Goal: Find specific page/section: Find specific page/section

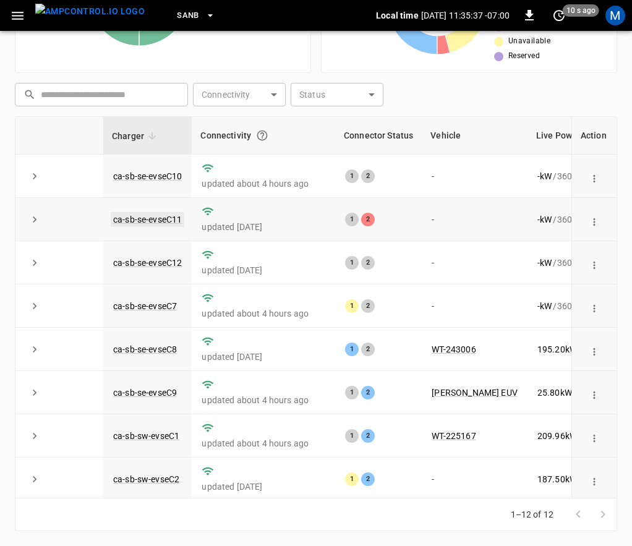
click at [154, 221] on link "ca-sb-se-evseC11" at bounding box center [148, 219] width 74 height 15
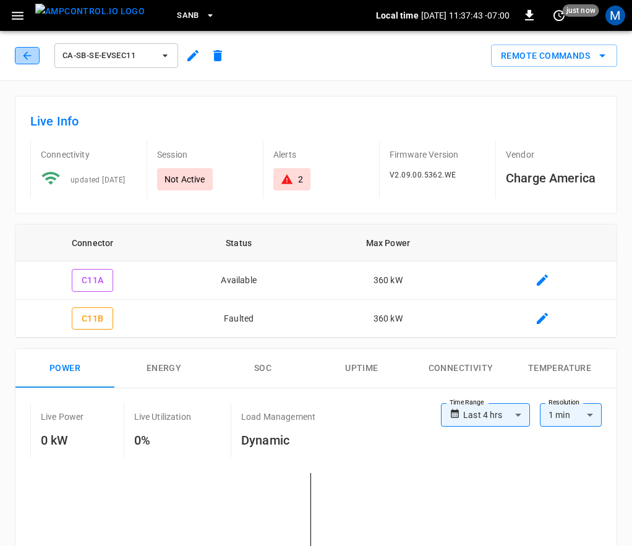
click at [20, 62] on button "button" at bounding box center [27, 55] width 25 height 17
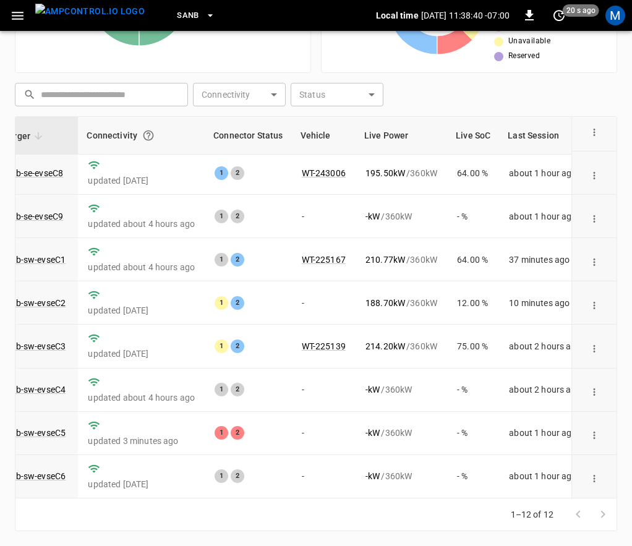
scroll to position [191, 117]
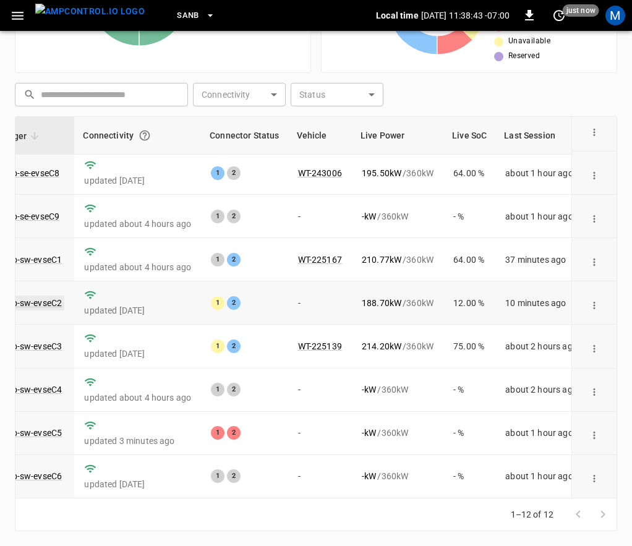
click at [38, 295] on link "ca-sb-sw-evseC2" at bounding box center [28, 302] width 71 height 15
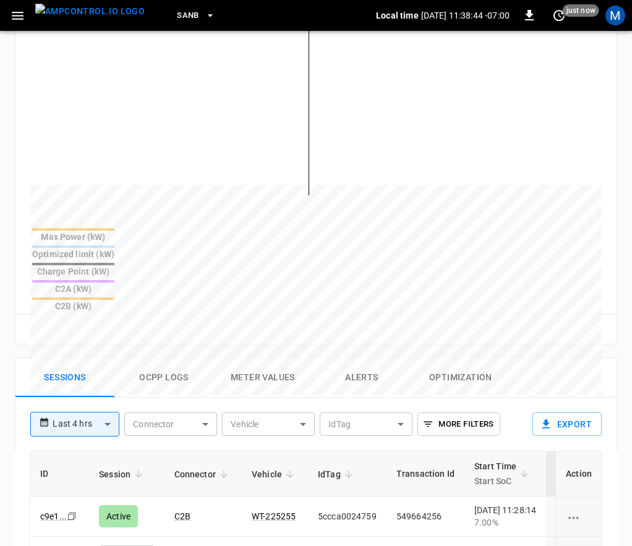
scroll to position [724, 0]
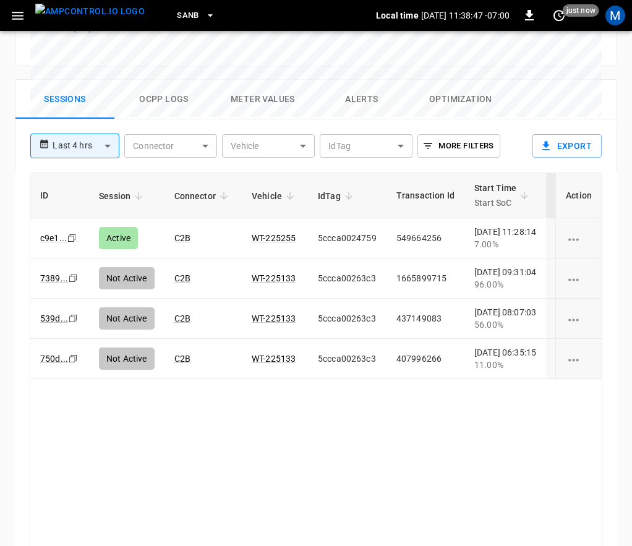
drag, startPoint x: 267, startPoint y: 488, endPoint x: 300, endPoint y: 491, distance: 32.8
click at [300, 491] on div "ID Session Connector Vehicle IdTag Transaction Id Start Time Start SoC End Time…" at bounding box center [316, 363] width 572 height 382
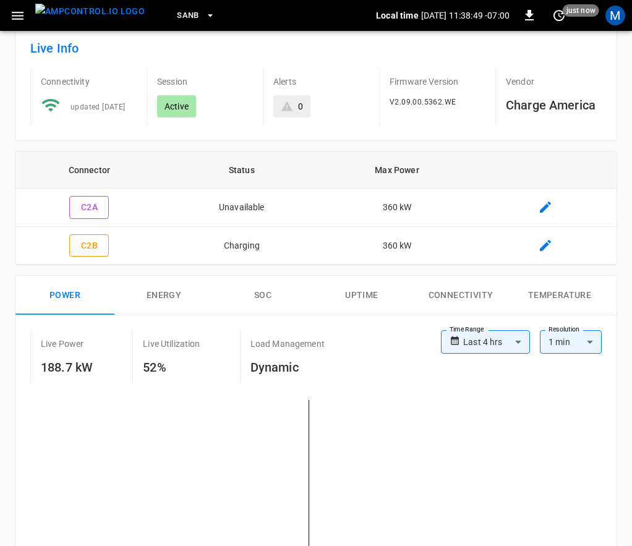
scroll to position [0, 0]
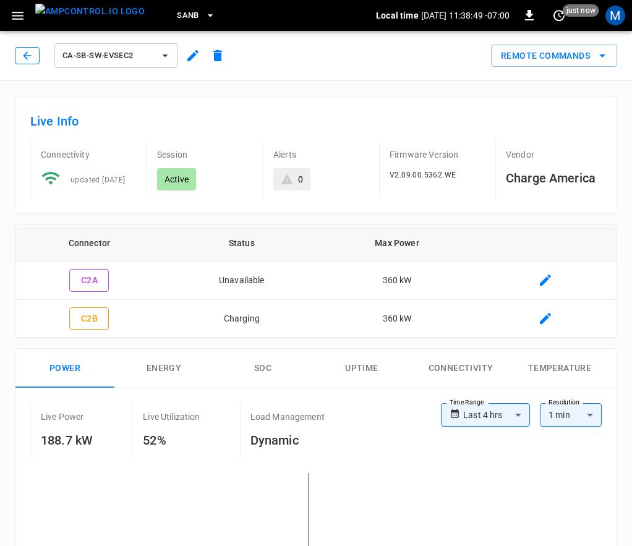
click at [20, 58] on button "button" at bounding box center [27, 55] width 25 height 17
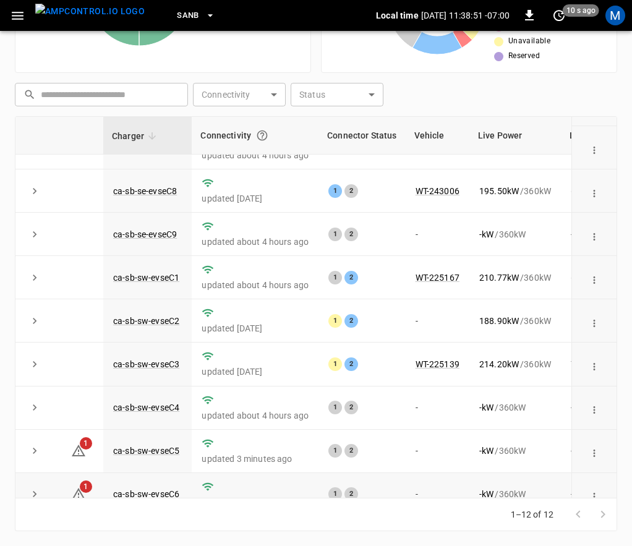
scroll to position [191, 0]
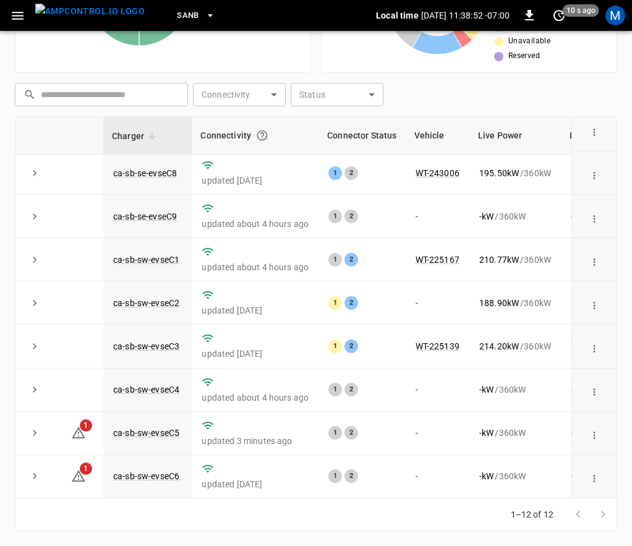
drag, startPoint x: 222, startPoint y: 498, endPoint x: 234, endPoint y: 498, distance: 11.1
click at [234, 498] on div "1–12 of 12" at bounding box center [316, 514] width 602 height 33
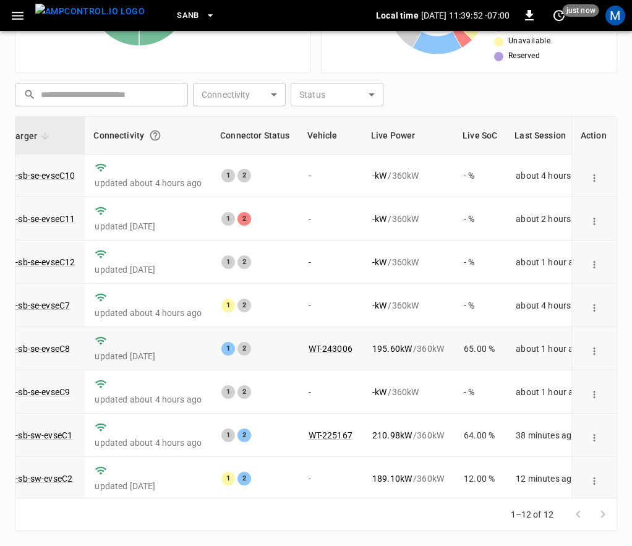
scroll to position [0, 107]
click at [64, 215] on link "ca-sb-se-evseC11" at bounding box center [41, 219] width 74 height 15
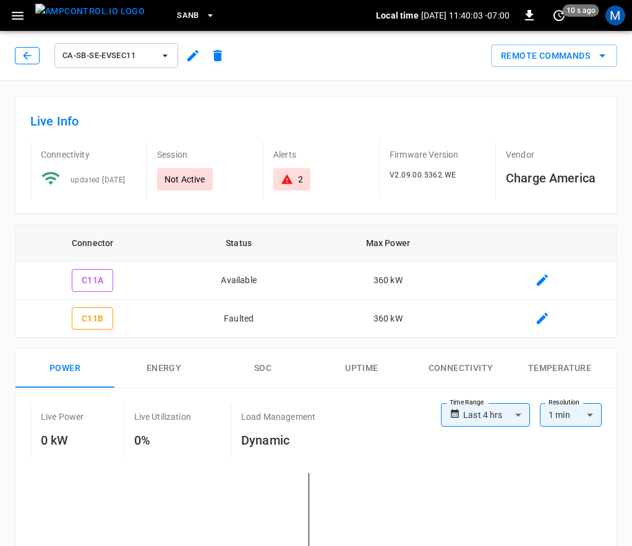
click at [34, 60] on button "button" at bounding box center [27, 55] width 25 height 17
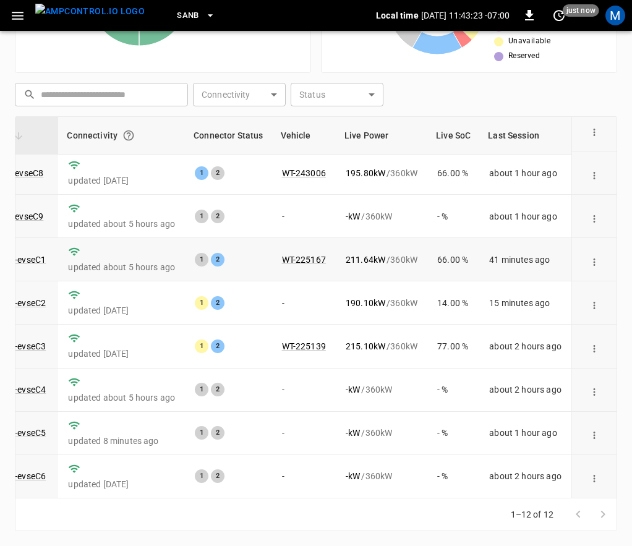
scroll to position [0, 135]
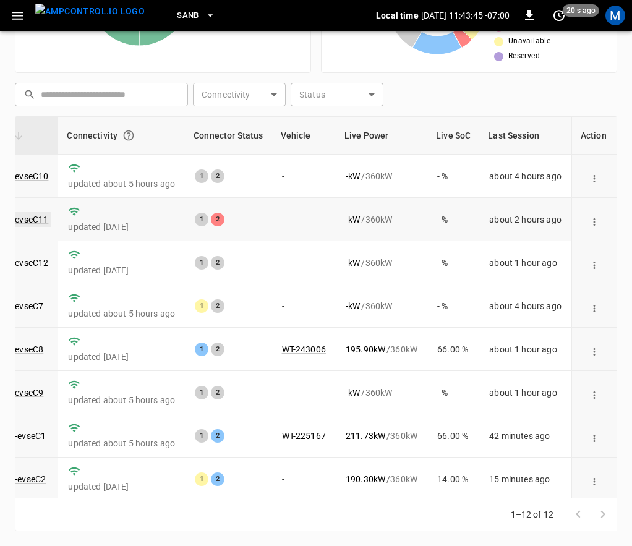
click at [30, 219] on link "ca-sb-se-evseC11" at bounding box center [14, 219] width 74 height 15
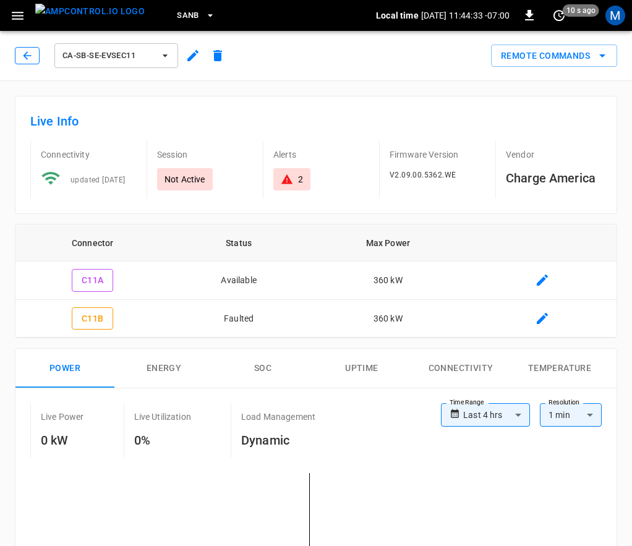
click at [24, 55] on icon "button" at bounding box center [27, 55] width 8 height 8
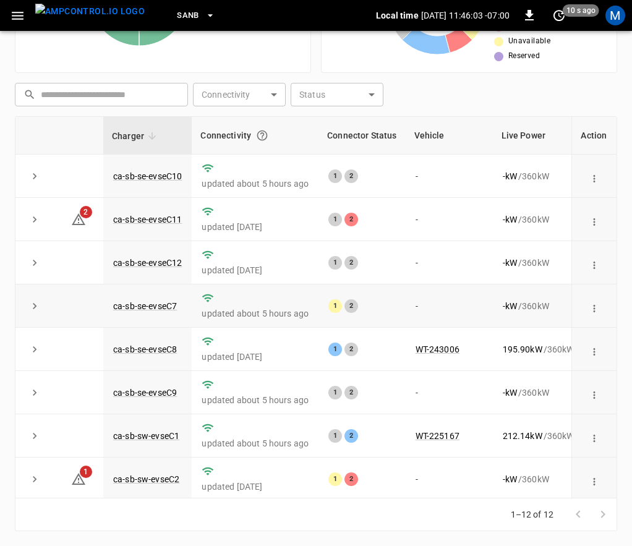
scroll to position [191, 0]
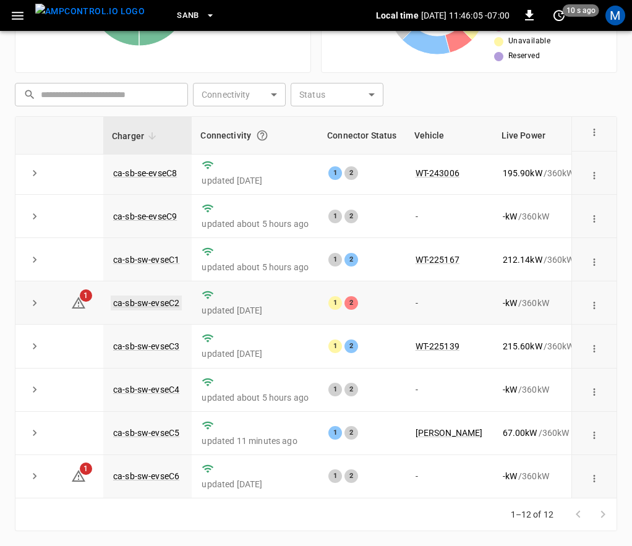
click at [155, 295] on link "ca-sb-sw-evseC2" at bounding box center [146, 302] width 71 height 15
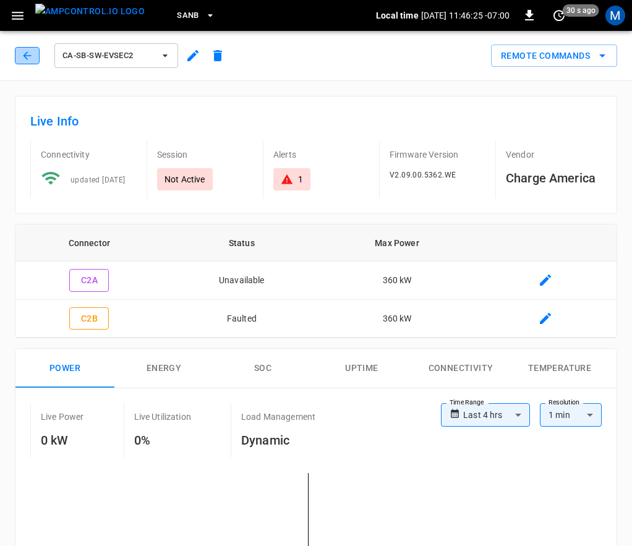
click at [34, 59] on button "button" at bounding box center [27, 55] width 25 height 17
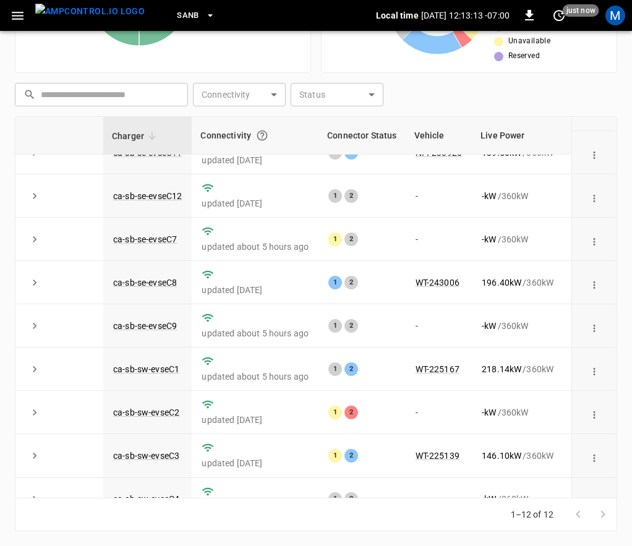
scroll to position [191, 0]
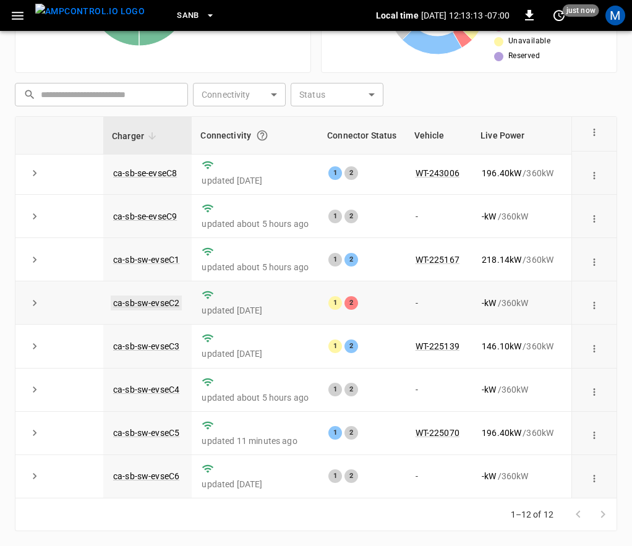
click at [146, 295] on link "ca-sb-sw-evseC2" at bounding box center [146, 302] width 71 height 15
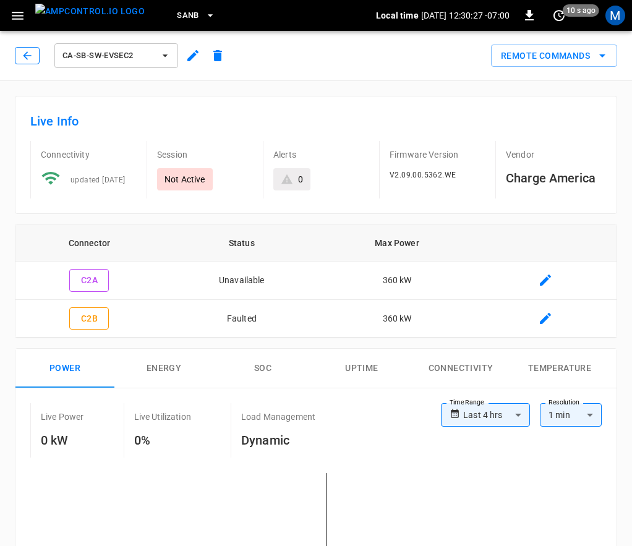
click at [23, 53] on icon "button" at bounding box center [27, 55] width 12 height 12
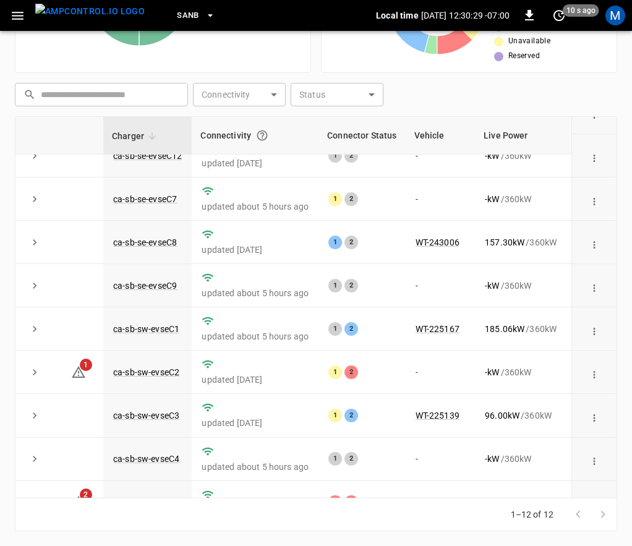
scroll to position [191, 0]
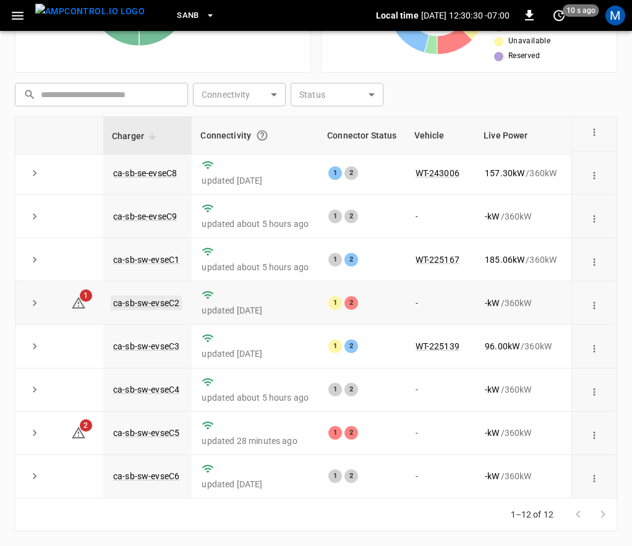
click at [156, 295] on link "ca-sb-sw-evseC2" at bounding box center [146, 302] width 71 height 15
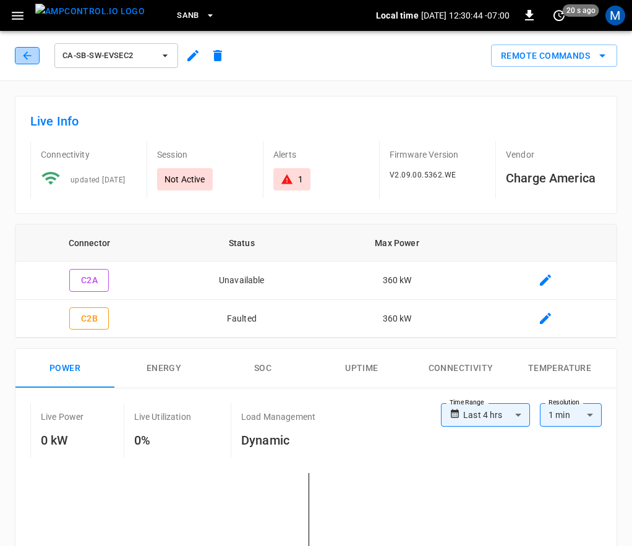
click at [31, 56] on icon "button" at bounding box center [27, 55] width 8 height 8
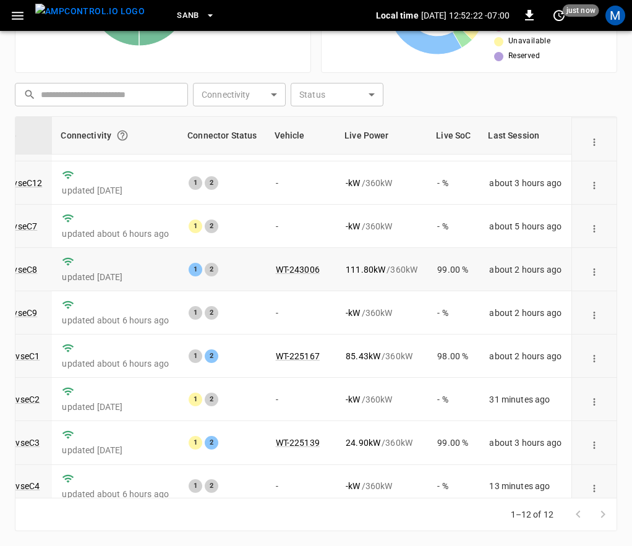
scroll to position [191, 151]
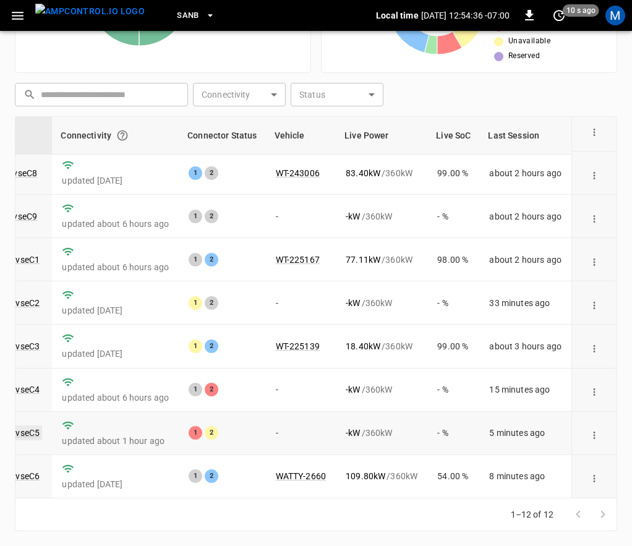
click at [25, 426] on link "ca-sb-sw-evseC5" at bounding box center [6, 432] width 71 height 15
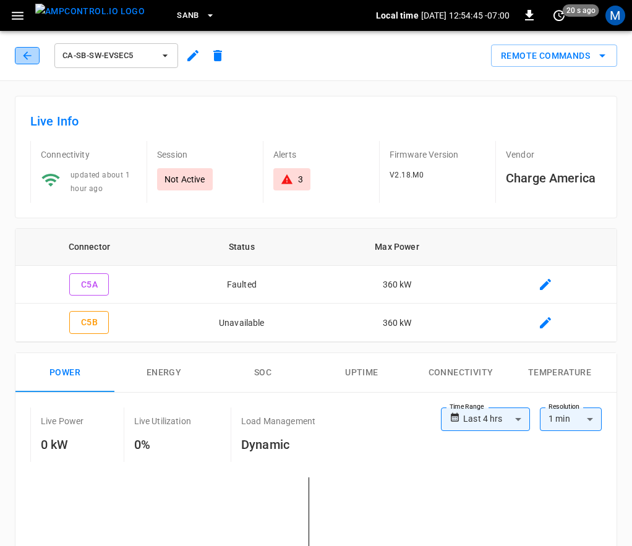
click at [28, 51] on icon "button" at bounding box center [27, 55] width 12 height 12
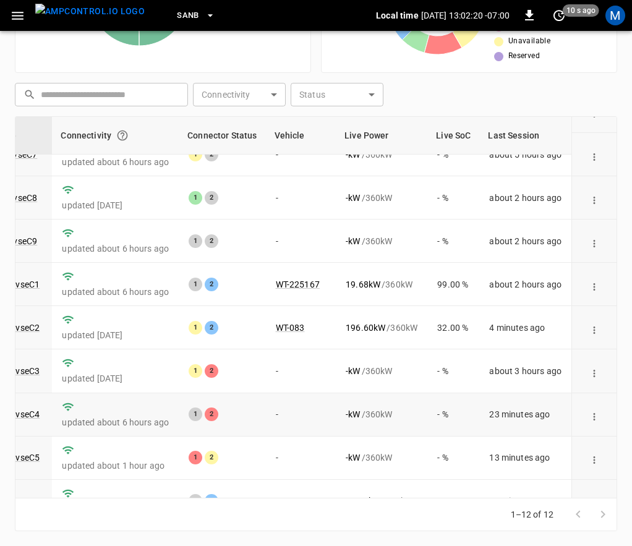
scroll to position [191, 146]
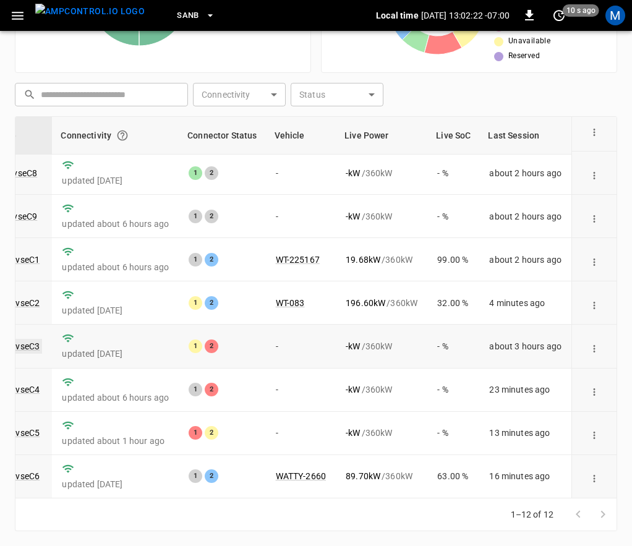
click at [30, 339] on link "ca-sb-sw-evseC3" at bounding box center [6, 346] width 71 height 15
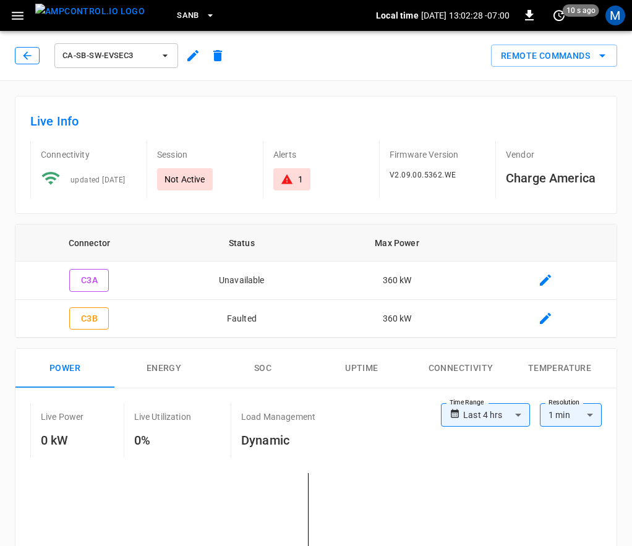
click at [23, 59] on icon "button" at bounding box center [27, 55] width 12 height 12
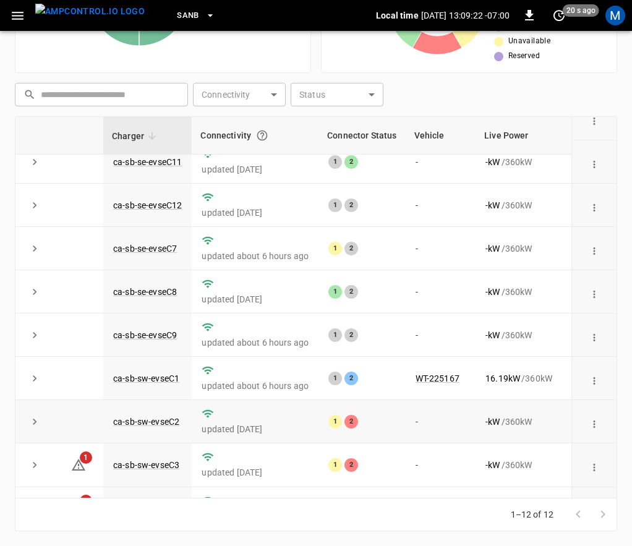
scroll to position [191, 0]
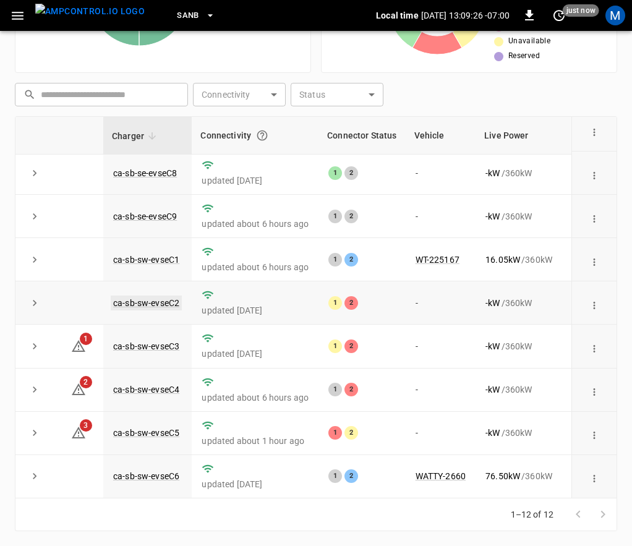
click at [159, 295] on link "ca-sb-sw-evseC2" at bounding box center [146, 302] width 71 height 15
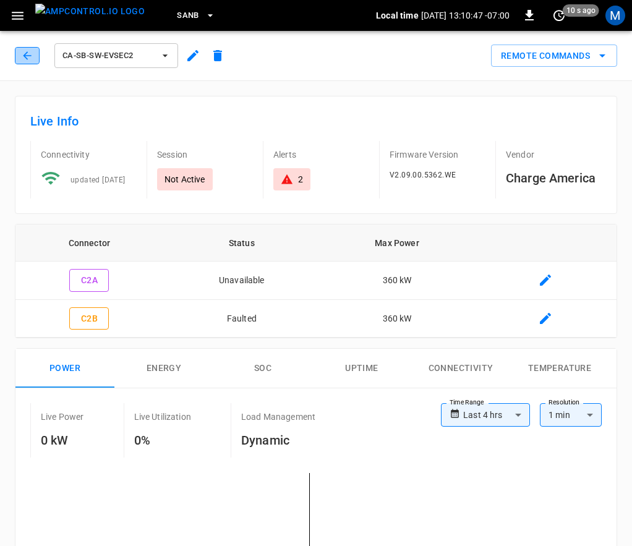
click at [27, 51] on button "button" at bounding box center [27, 55] width 25 height 17
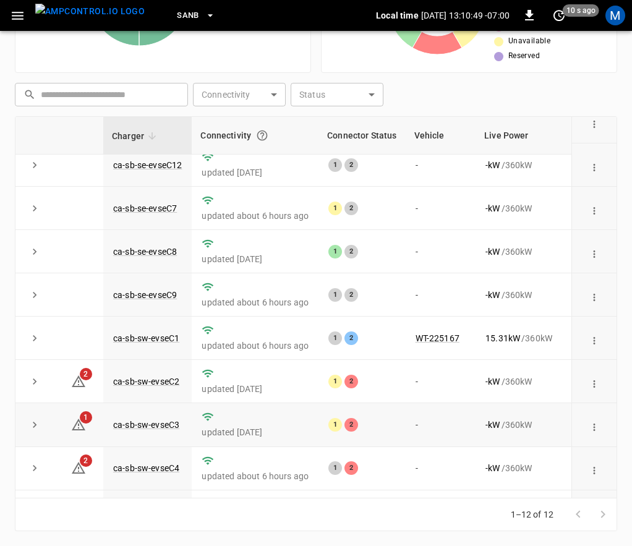
scroll to position [191, 0]
